Goal: Complete application form

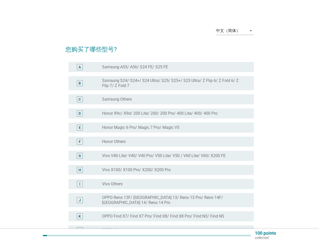
click at [160, 131] on div "radio_button_unchecked Honor Magic 6 Pro/ Magic 7 Pro/ Magic V5" at bounding box center [176, 128] width 148 height 6
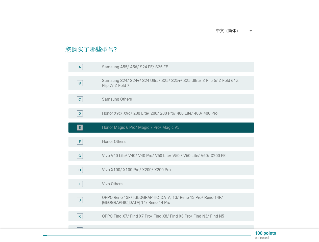
click at [235, 31] on div "中文（简体）" at bounding box center [228, 31] width 24 height 5
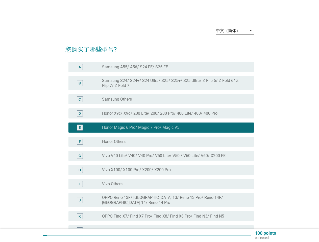
click at [160, 151] on div "G radio_button_unchecked Vivo V40 Lite/ V40/ V40 Pro/ V50 Lite/ V50 / V60 Lite/…" at bounding box center [160, 156] width 185 height 10
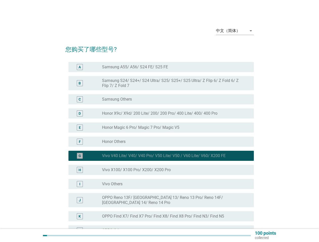
click at [160, 151] on div "G radio_button_checked Vivo V40 Lite/ V40/ V40 Pro/ V50 Lite/ V50 / V60 Lite/ V…" at bounding box center [160, 156] width 185 height 10
click at [161, 67] on label "Samsung A55/ A56/ S24 FE/ S25 FE" at bounding box center [135, 67] width 66 height 5
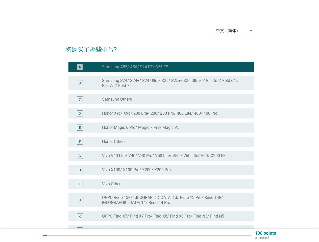
click at [135, 67] on label "Samsung A55/ A56/ S24 FE/ S25 FE" at bounding box center [135, 67] width 66 height 5
click at [161, 83] on label "Samsung S24/ S24+/ S24 Ultra/ S25/ S25+/ S25 Ultra/ Z Flip 6/ Z Fold 6/ Z Flip …" at bounding box center [174, 83] width 144 height 10
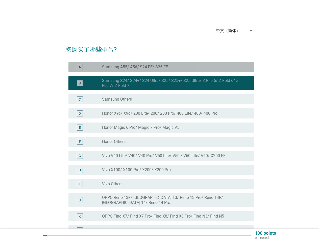
click at [174, 83] on label "Samsung S24/ S24+/ S24 Ultra/ S25/ S25+/ S25 Ultra/ Z Flip 6/ Z Fold 6/ Z Flip …" at bounding box center [174, 83] width 144 height 10
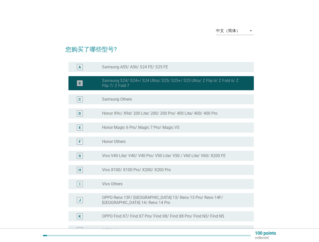
click at [161, 100] on div "radio_button_unchecked Samsung Others" at bounding box center [174, 99] width 144 height 5
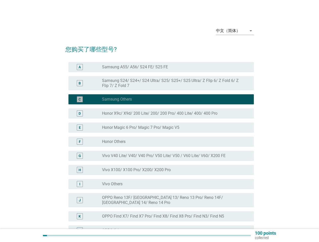
click at [117, 100] on label "Samsung Others" at bounding box center [117, 99] width 30 height 5
